Goal: Check status: Check status

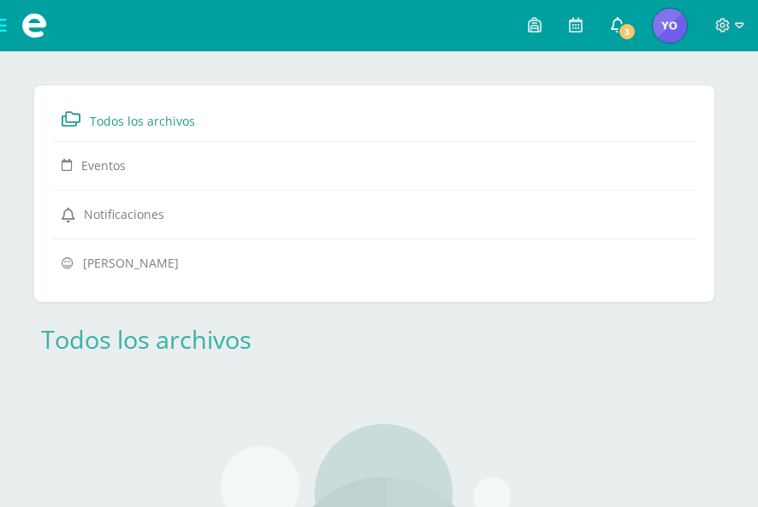
click at [624, 27] on span "3" at bounding box center [627, 31] width 19 height 19
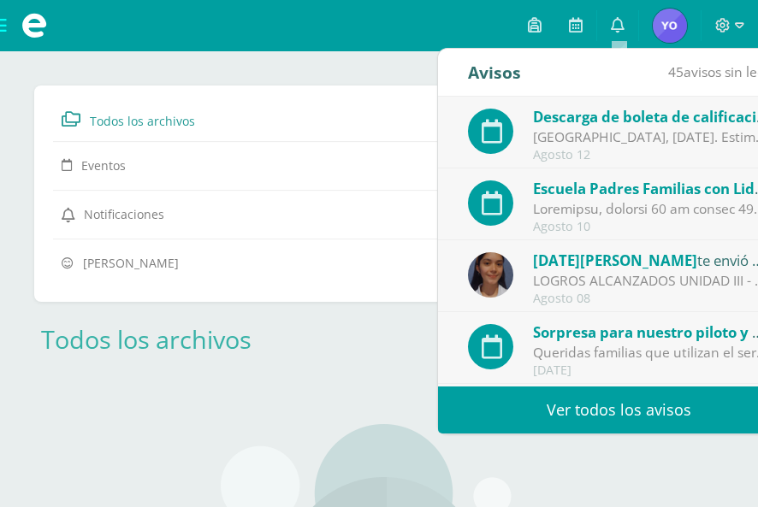
click at [636, 124] on span "Descarga de boleta de calificaciones preprimaria 2025" at bounding box center [725, 117] width 385 height 20
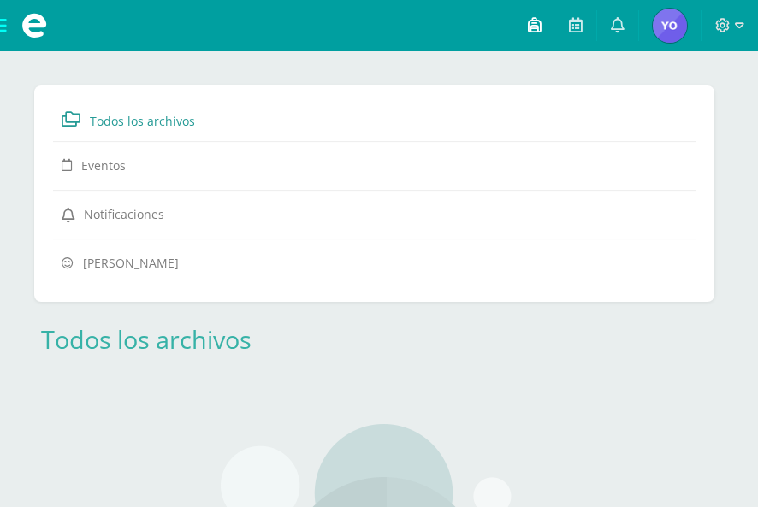
click at [530, 24] on icon at bounding box center [535, 24] width 14 height 15
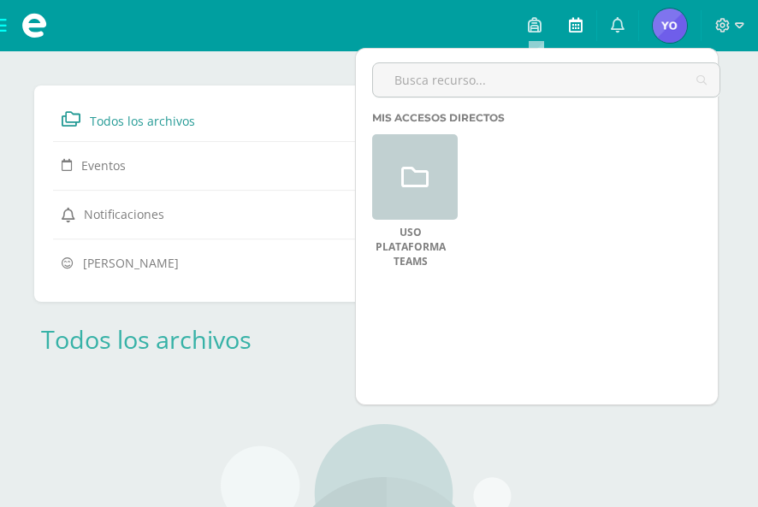
click at [583, 24] on link at bounding box center [575, 25] width 41 height 51
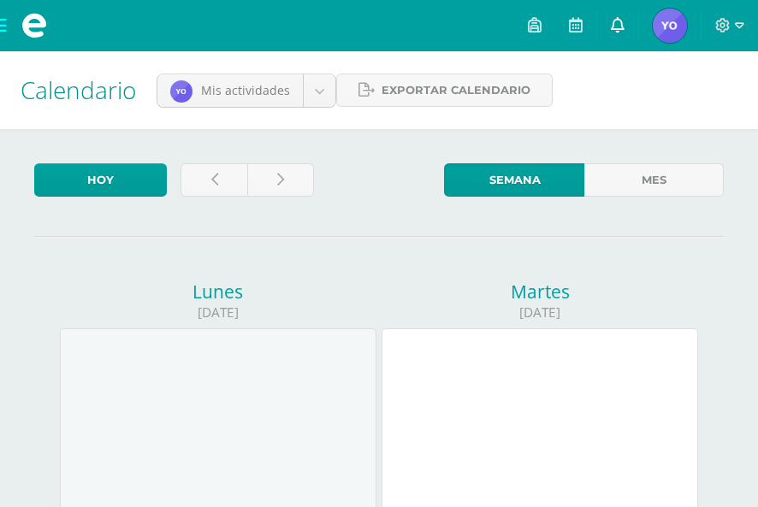
click at [615, 28] on icon at bounding box center [618, 24] width 14 height 15
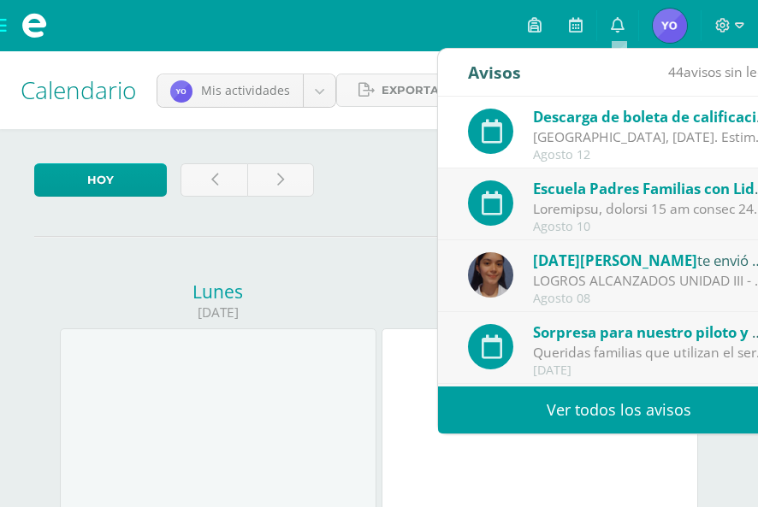
click at [7, 24] on span at bounding box center [34, 25] width 68 height 51
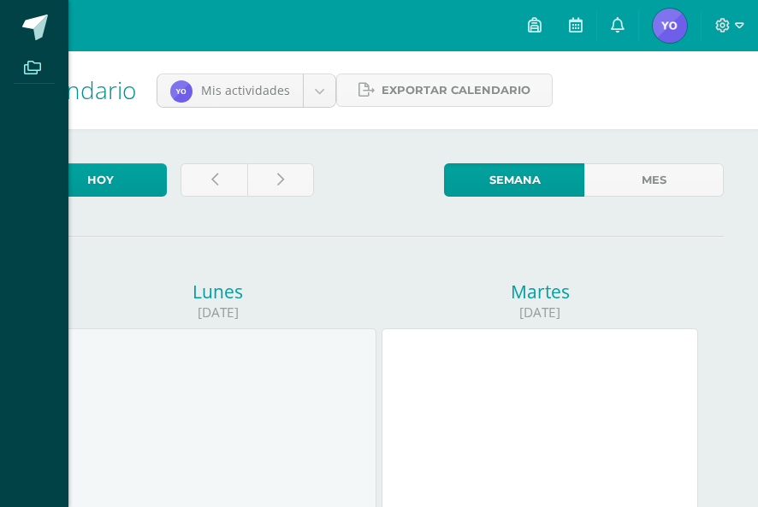
click at [28, 56] on span at bounding box center [33, 67] width 38 height 23
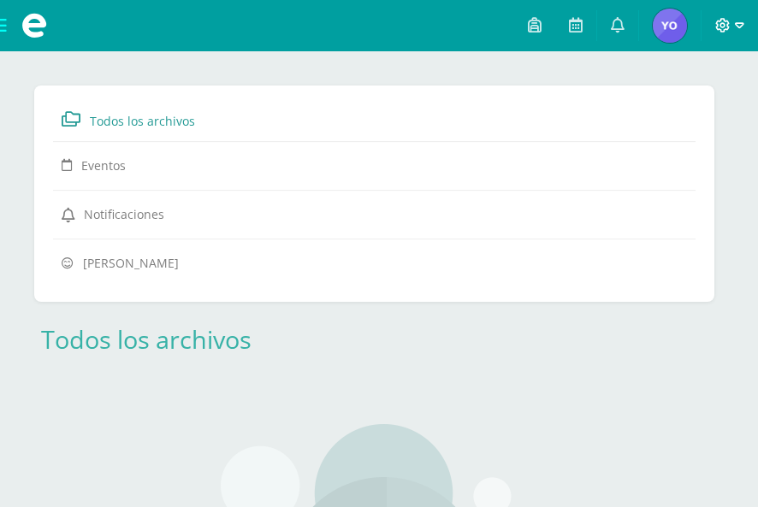
click at [715, 22] on icon at bounding box center [722, 25] width 15 height 15
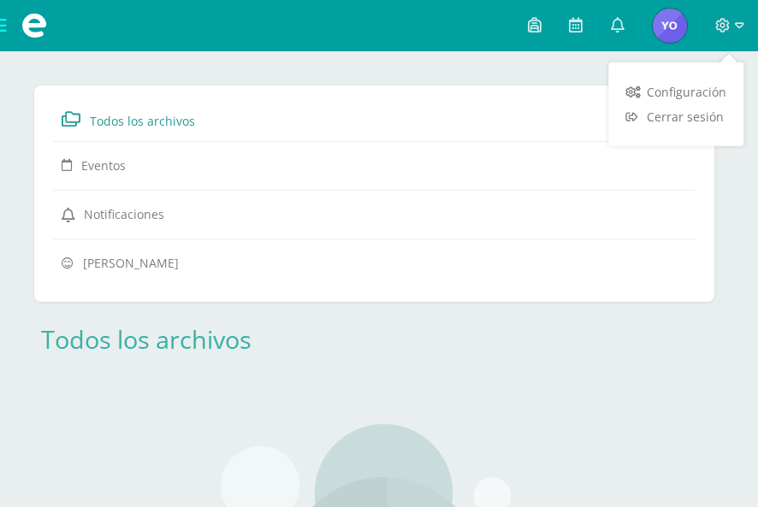
click at [662, 30] on img at bounding box center [670, 26] width 34 height 34
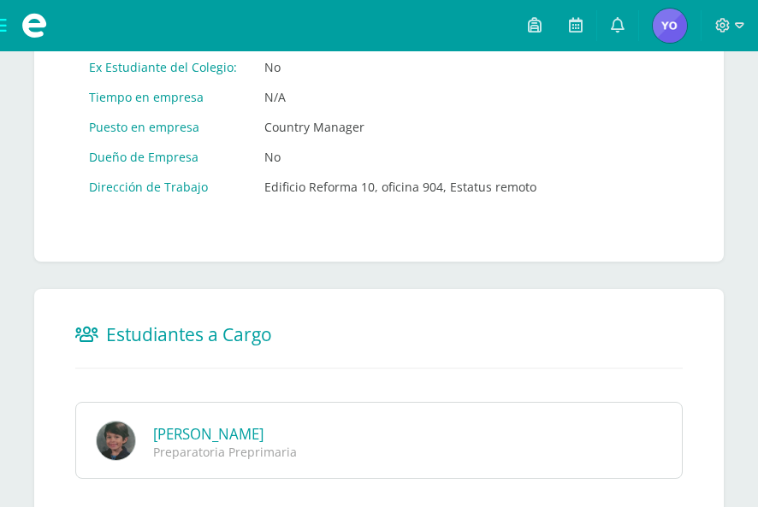
scroll to position [1061, 0]
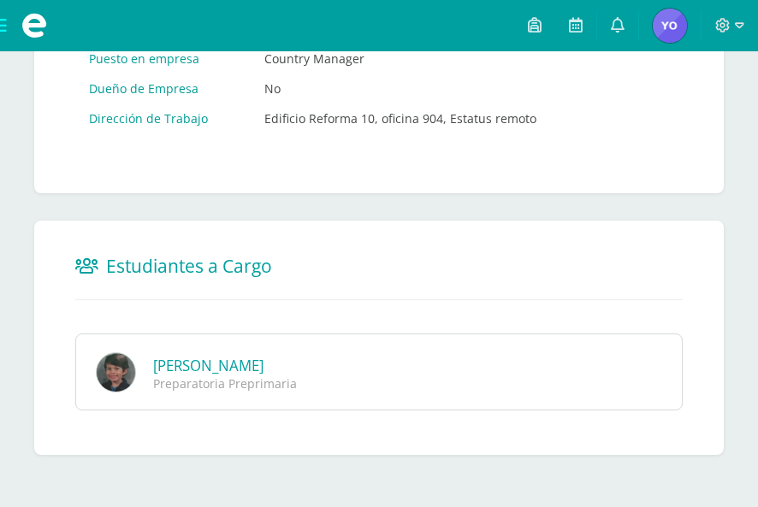
click at [226, 344] on div "Julian Marcelo Corado Román Preparatoria Preprimaria" at bounding box center [378, 372] width 607 height 77
click at [226, 356] on link "Julian Marcelo Corado Román" at bounding box center [208, 366] width 110 height 20
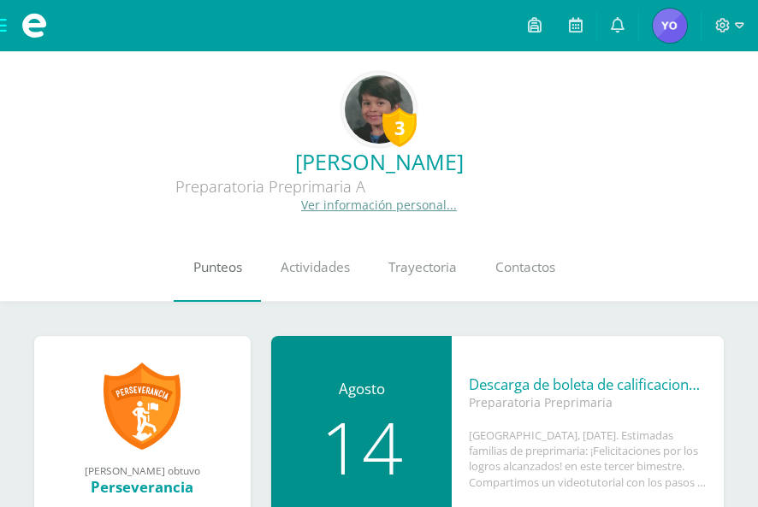
click at [234, 263] on span "Punteos" at bounding box center [217, 267] width 49 height 18
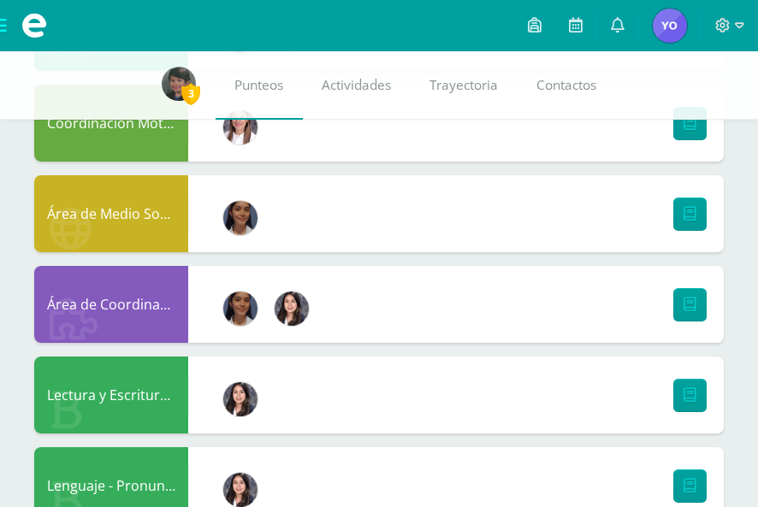
scroll to position [546, 0]
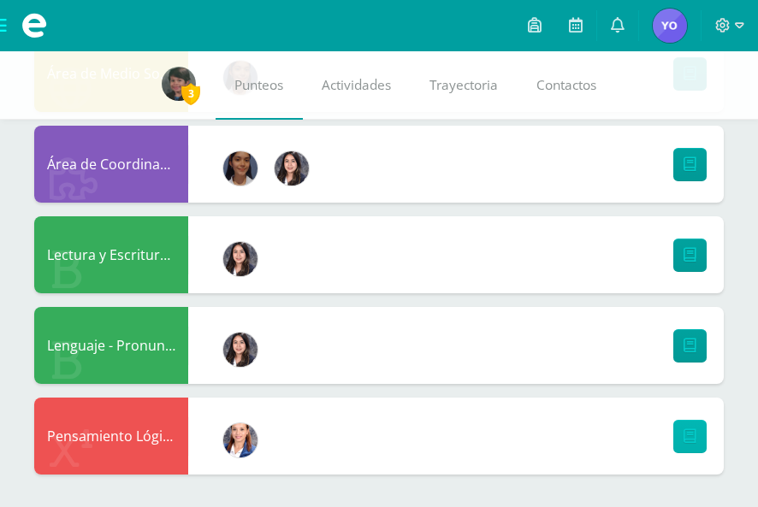
click at [693, 429] on icon at bounding box center [689, 436] width 13 height 15
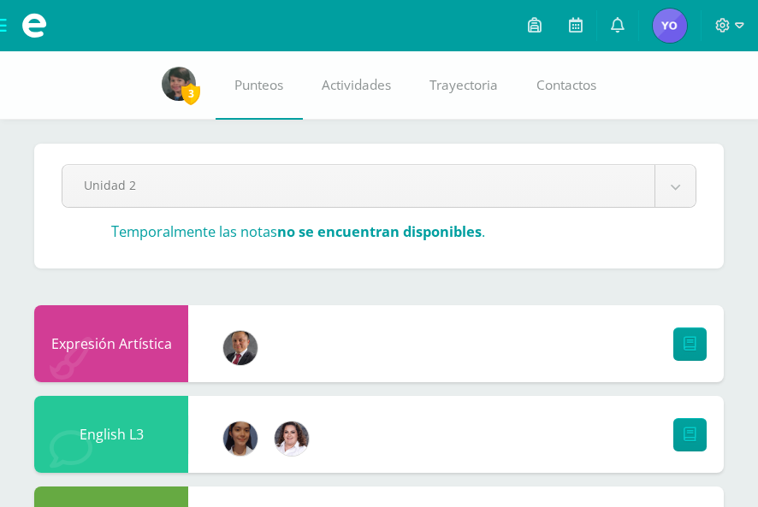
scroll to position [0, 0]
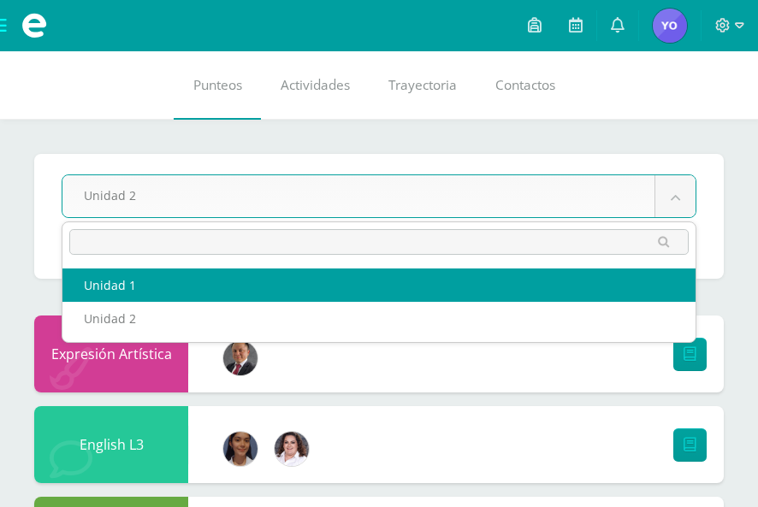
select select "Unidad 1"
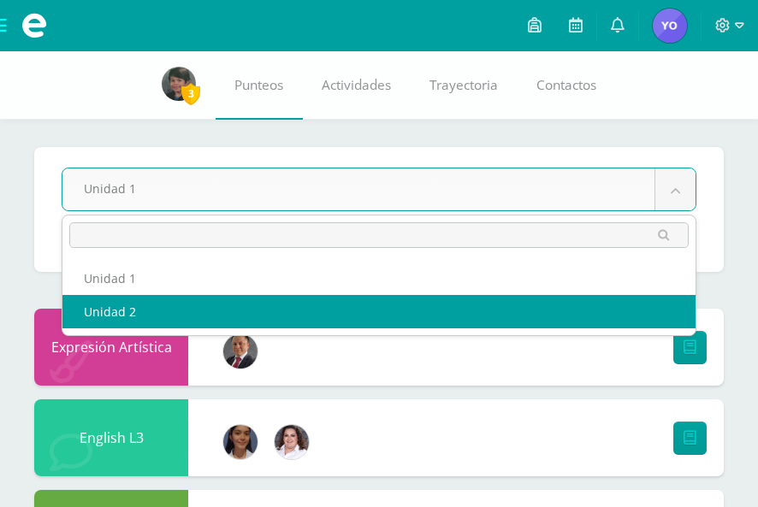
select select "Unidad 2"
